Goal: Information Seeking & Learning: Learn about a topic

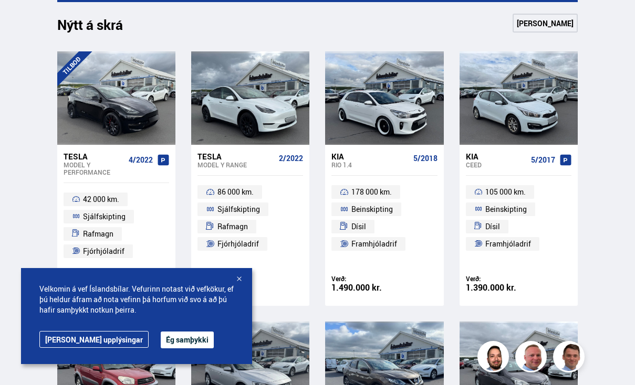
click at [239, 279] on div at bounding box center [239, 280] width 11 height 11
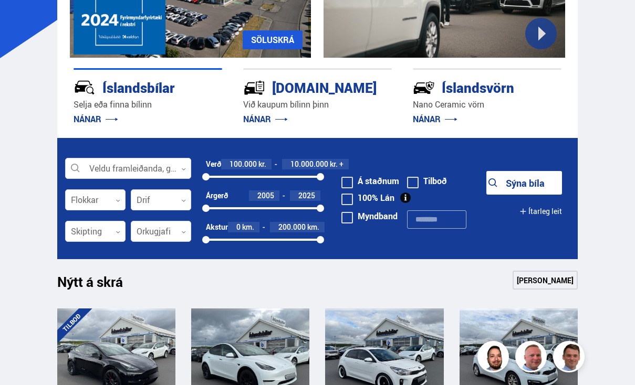
scroll to position [153, 0]
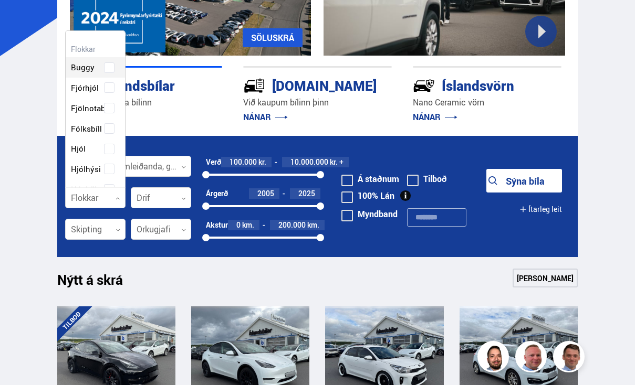
click at [118, 200] on icon at bounding box center [118, 198] width 5 height 5
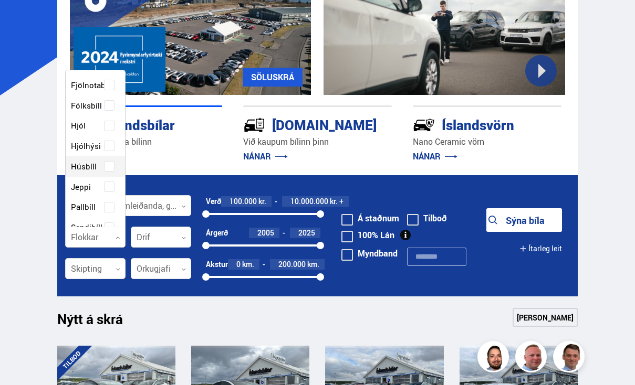
scroll to position [76, 0]
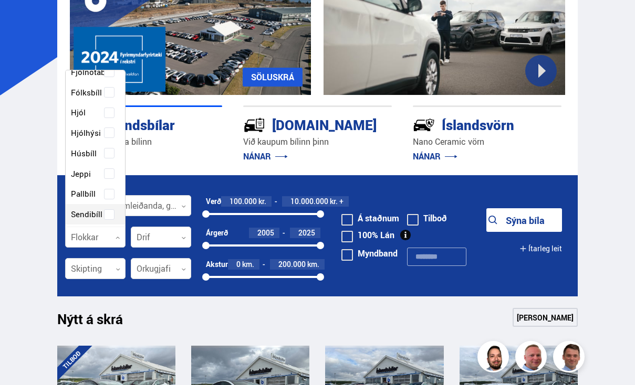
click at [91, 212] on div "Buggy Fjórhjól Fjölnotabíll Fólksbíll Hjól Hjólhýsi Húsbíll Jeppi Pallbíll Send…" at bounding box center [95, 204] width 59 height 398
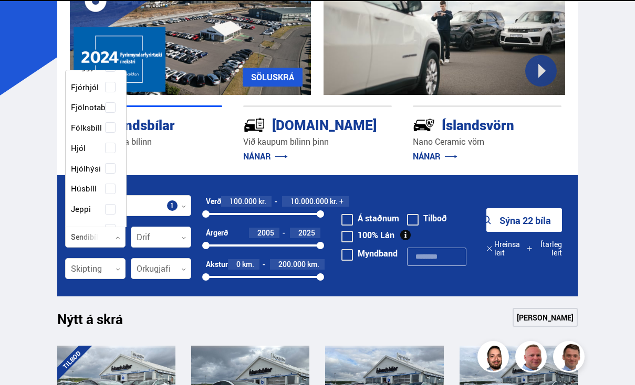
scroll to position [157, 58]
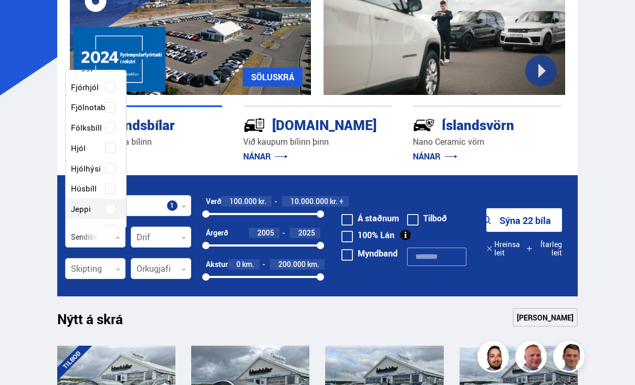
click at [541, 222] on button "Sýna 22 bíla" at bounding box center [524, 220] width 76 height 24
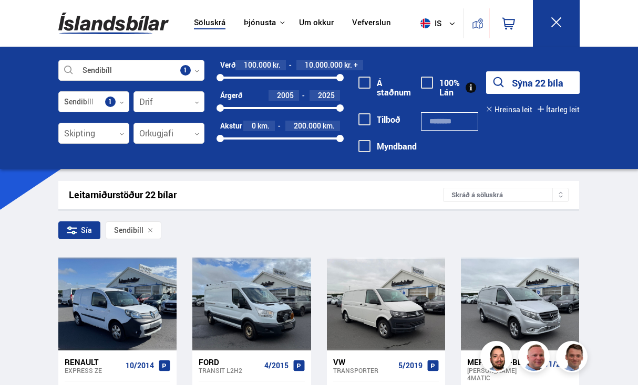
click at [87, 230] on div "Sía" at bounding box center [79, 231] width 42 height 18
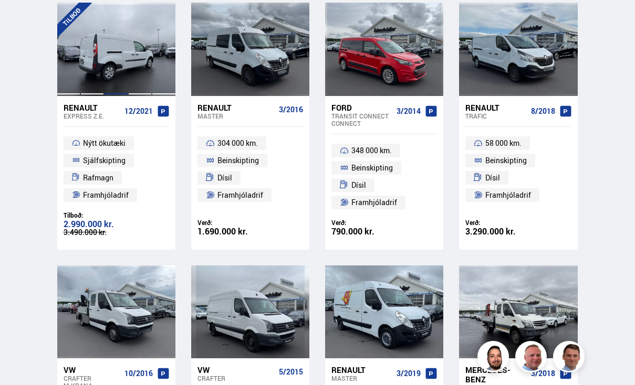
scroll to position [380, 0]
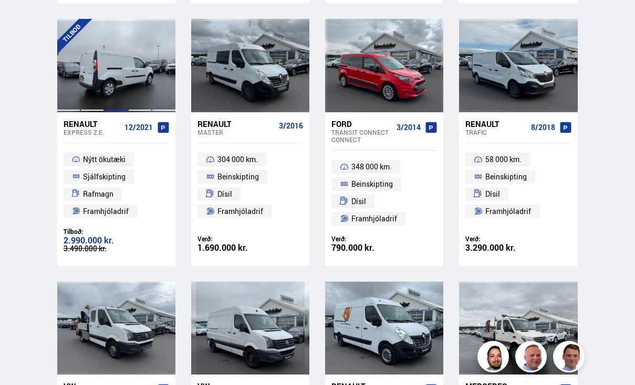
click at [119, 66] on div at bounding box center [116, 65] width 24 height 93
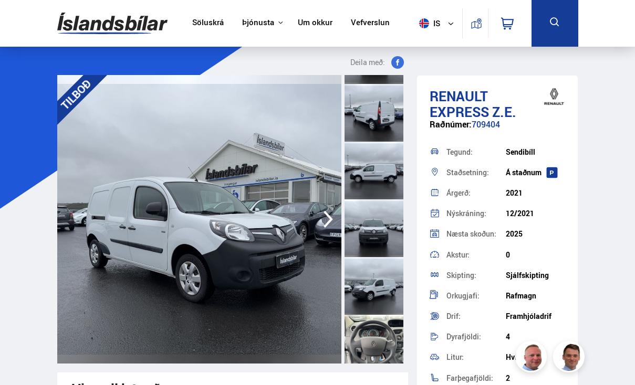
scroll to position [364, 0]
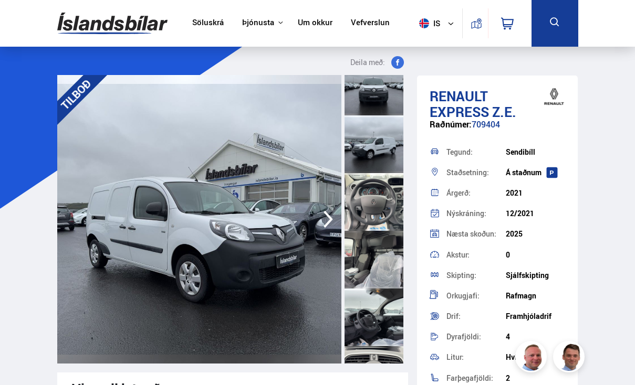
click at [382, 200] on div at bounding box center [374, 202] width 59 height 58
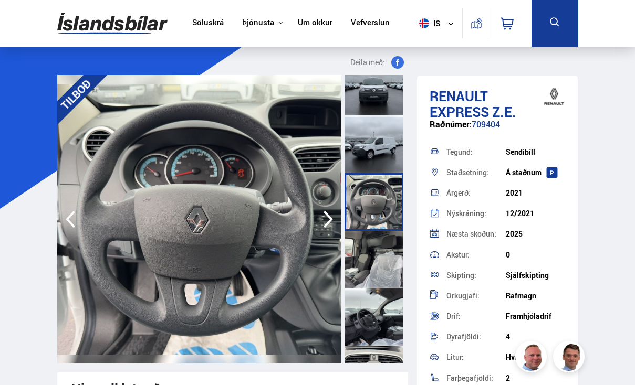
click at [329, 221] on icon "button" at bounding box center [328, 219] width 9 height 17
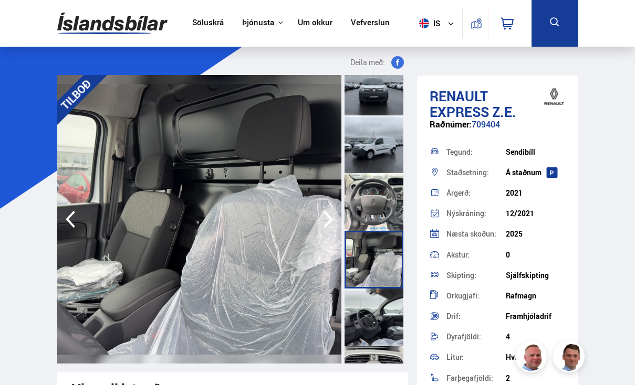
click at [329, 221] on icon "button" at bounding box center [328, 219] width 9 height 17
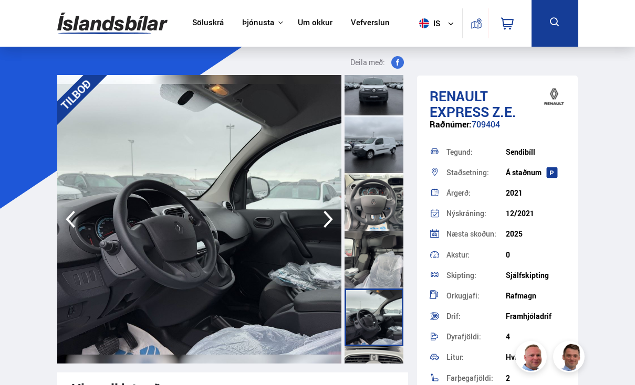
click at [328, 222] on icon "button" at bounding box center [328, 219] width 9 height 17
